Goal: Find contact information: Find contact information

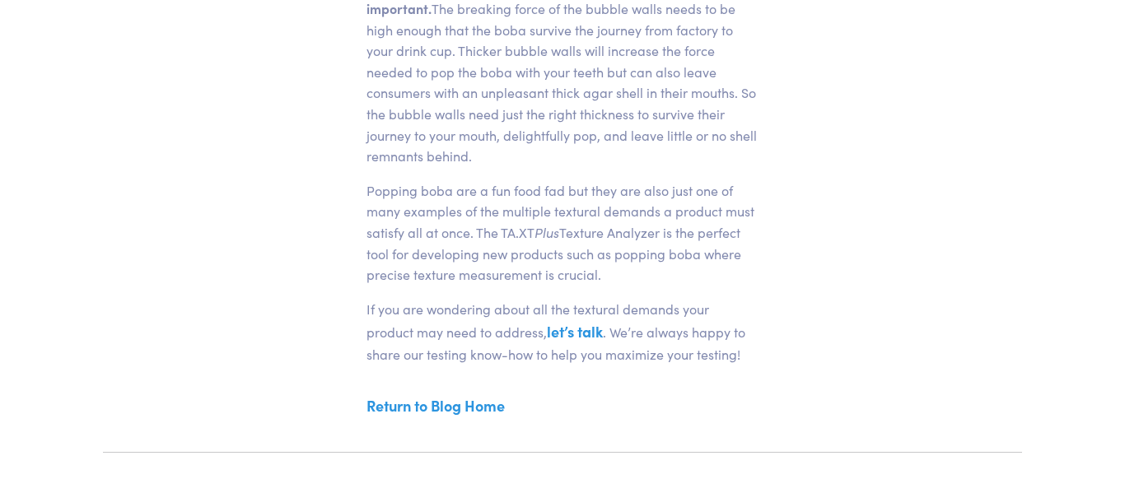
scroll to position [1320, 0]
click at [547, 329] on link "let’s talk" at bounding box center [575, 328] width 56 height 21
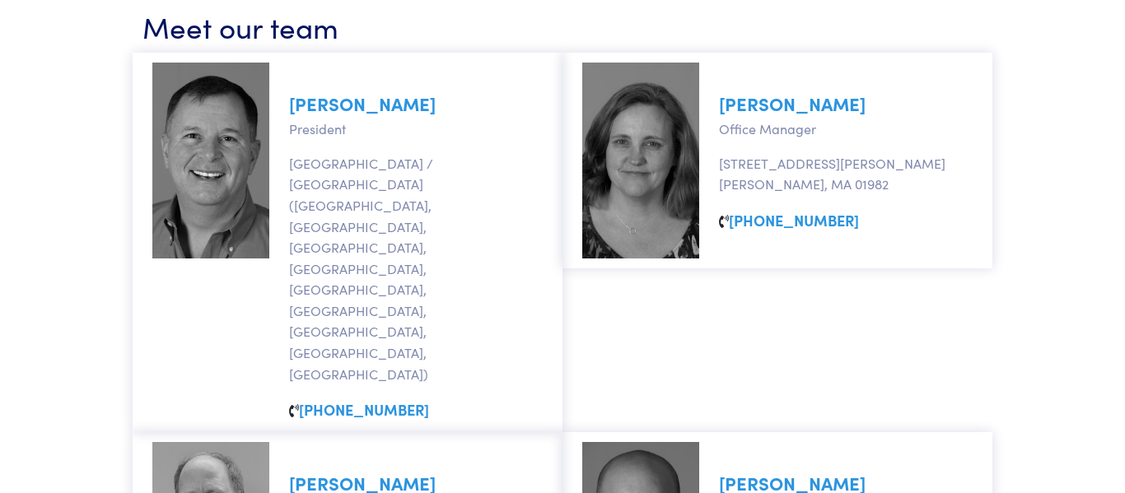
scroll to position [864, 0]
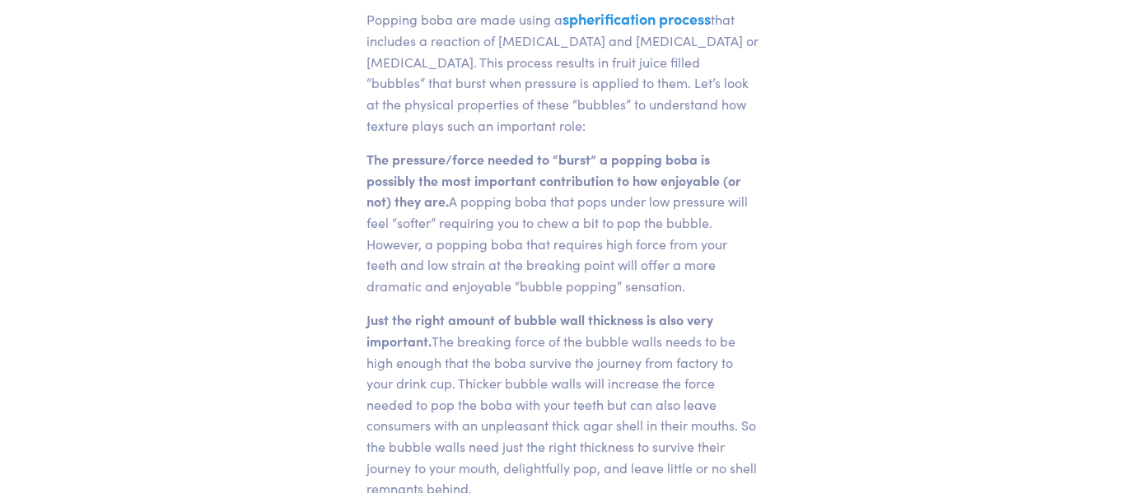
scroll to position [984, 0]
click at [644, 19] on link "spherification process" at bounding box center [637, 17] width 148 height 21
